Goal: Information Seeking & Learning: Learn about a topic

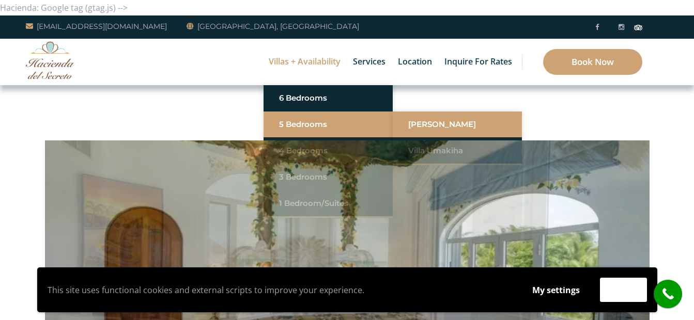
click at [416, 119] on link "[PERSON_NAME]" at bounding box center [457, 124] width 98 height 19
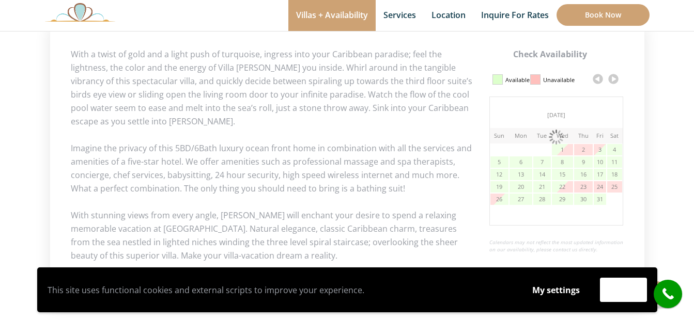
scroll to position [517, 0]
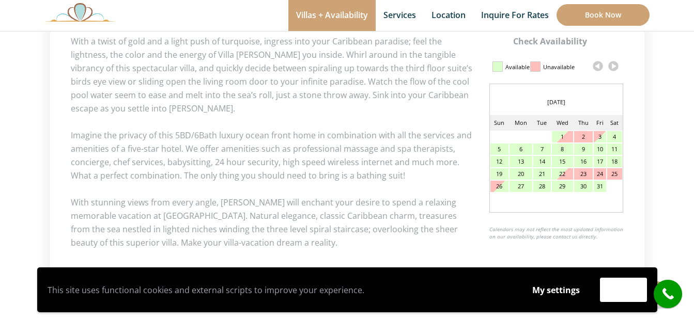
click at [615, 65] on link at bounding box center [612, 65] width 15 height 15
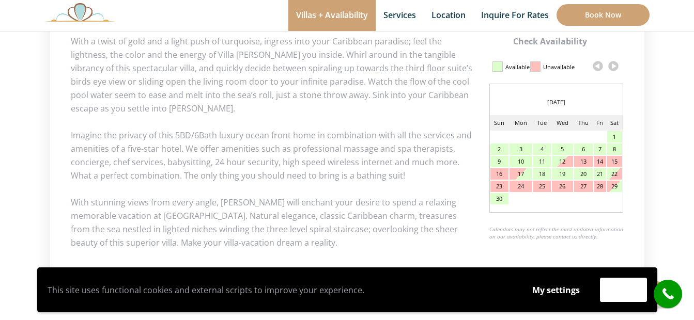
click at [615, 65] on link at bounding box center [612, 65] width 15 height 15
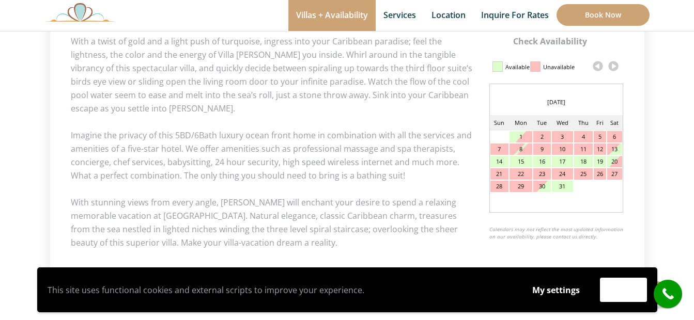
click at [614, 65] on link at bounding box center [612, 65] width 15 height 15
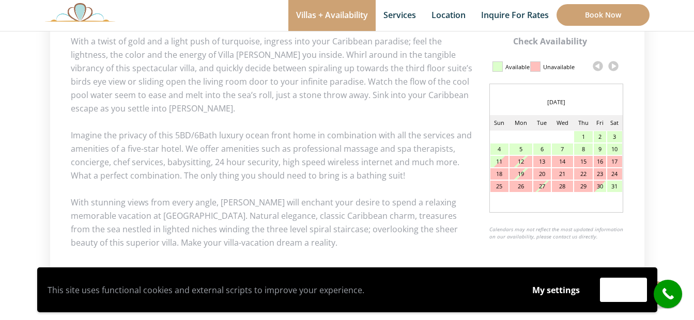
click at [600, 66] on link at bounding box center [597, 65] width 15 height 15
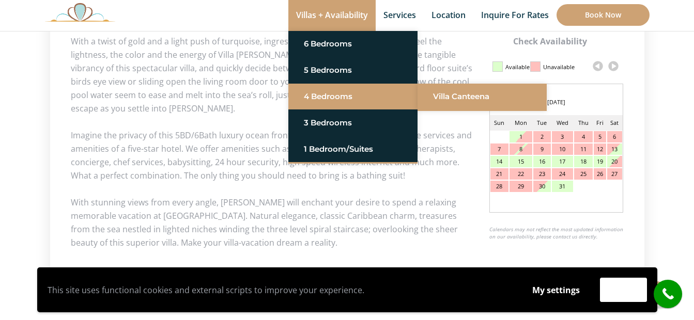
click at [463, 98] on link "Villa Canteena" at bounding box center [482, 96] width 98 height 19
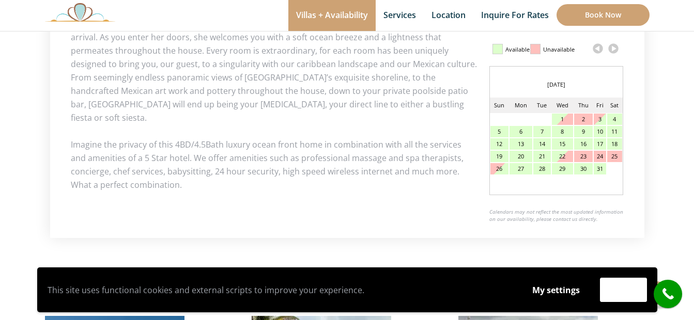
scroll to position [517, 0]
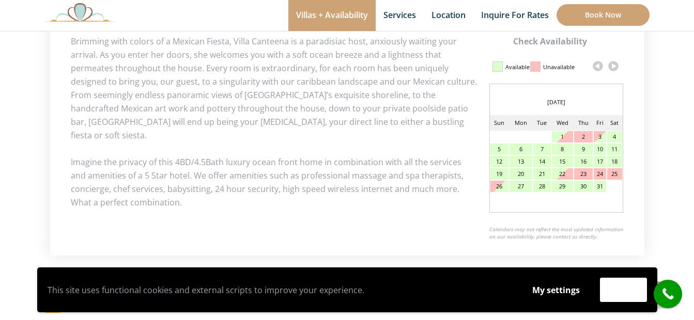
click at [610, 66] on link at bounding box center [612, 65] width 15 height 15
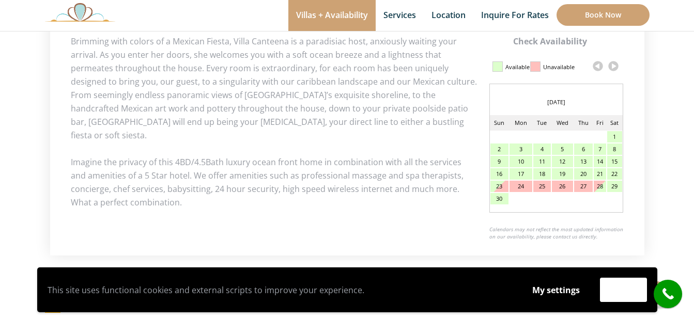
click at [610, 66] on link at bounding box center [612, 65] width 15 height 15
